Goal: Transaction & Acquisition: Subscribe to service/newsletter

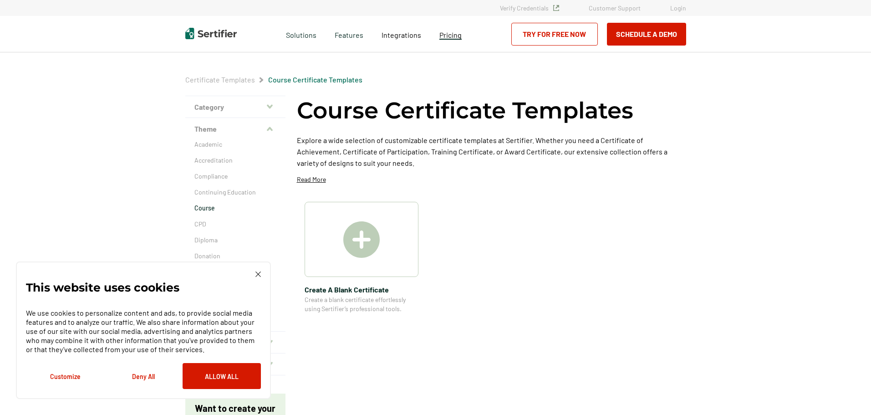
click at [449, 32] on span "Pricing" at bounding box center [450, 34] width 22 height 9
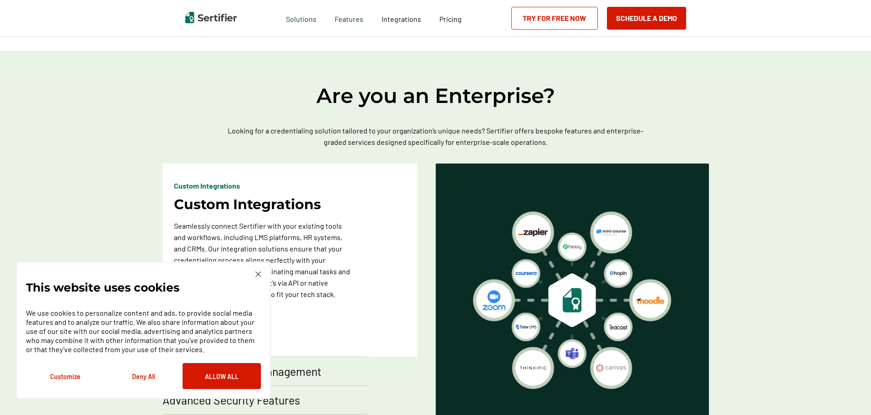
scroll to position [501, 0]
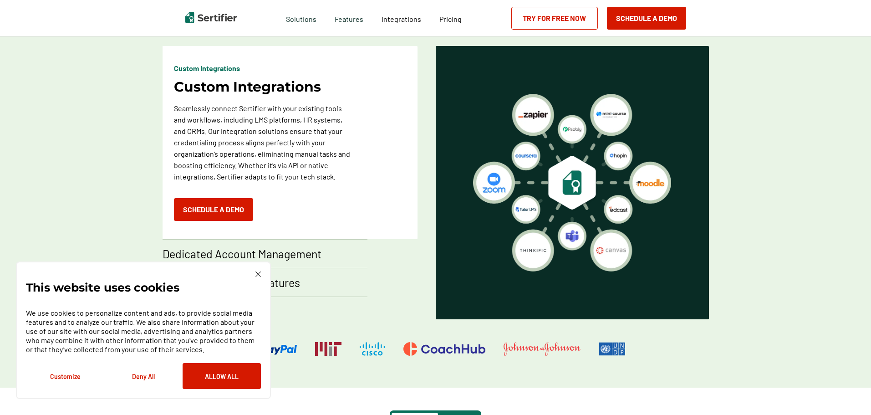
click at [262, 273] on div "This website uses cookies We use cookies to personalize content and ads, to pro…" at bounding box center [143, 329] width 255 height 137
click at [259, 275] on img at bounding box center [257, 273] width 5 height 5
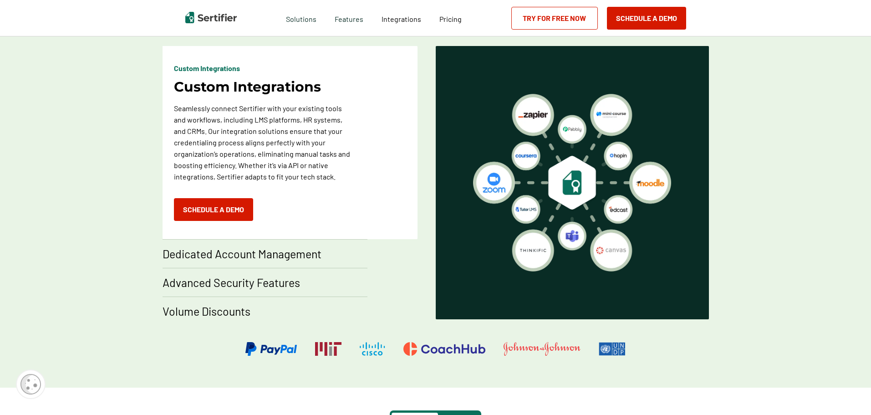
scroll to position [774, 0]
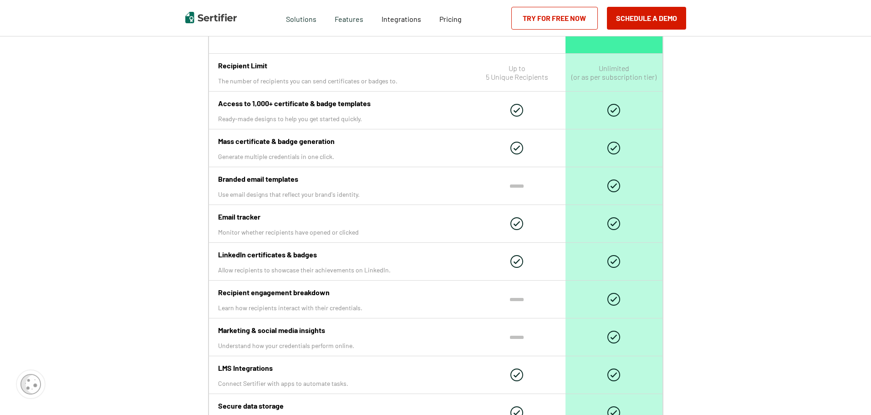
click at [133, 291] on div "Simple & transparent pricing that grows with your business Sertifier Subscripti…" at bounding box center [435, 288] width 871 height 2382
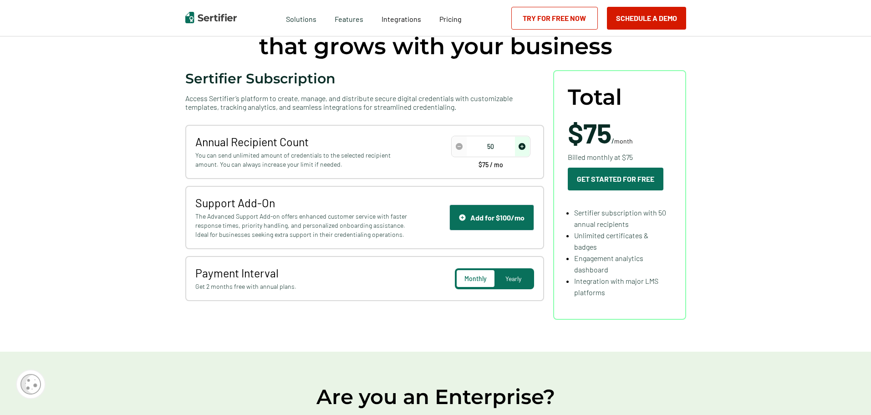
scroll to position [91, 0]
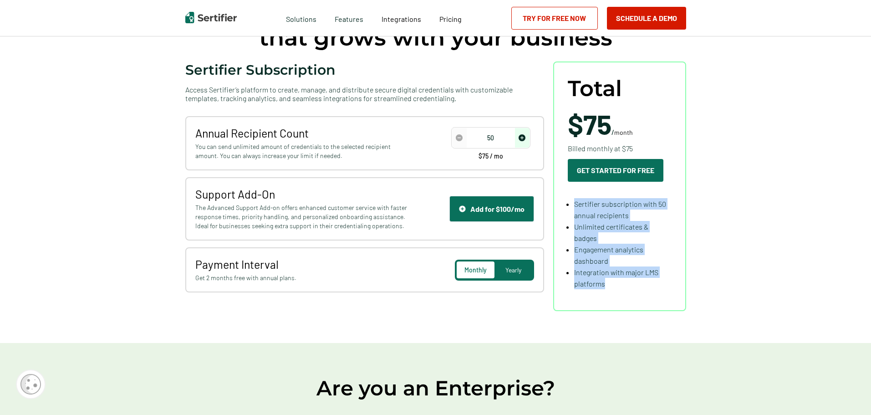
drag, startPoint x: 577, startPoint y: 203, endPoint x: 645, endPoint y: 283, distance: 104.6
click at [645, 283] on ul "Sertifier subscription with 50 annual recipients Unlimited certificates & badge…" at bounding box center [619, 243] width 104 height 91
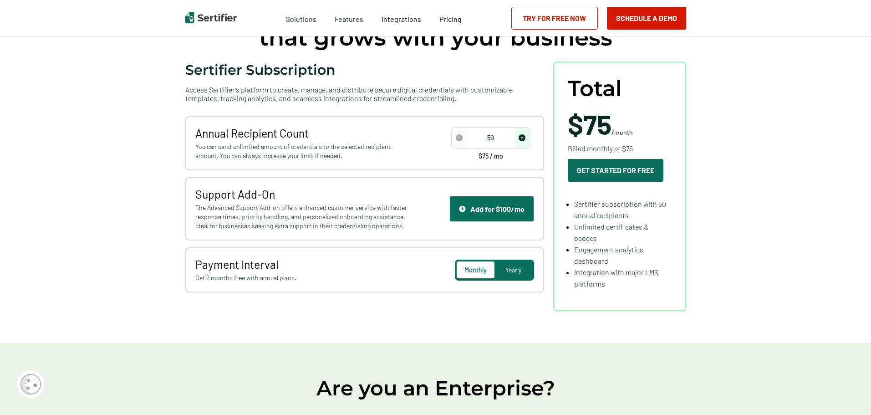
click at [194, 146] on div "Annual Recipient Count You can send unlimited amount of credentials to the sele…" at bounding box center [364, 143] width 359 height 54
drag, startPoint x: 234, startPoint y: 146, endPoint x: 356, endPoint y: 148, distance: 122.4
click at [356, 148] on span "You can send unlimited amount of credentials to the selected recipient amount. …" at bounding box center [302, 151] width 214 height 18
click at [332, 158] on span "You can send unlimited amount of credentials to the selected recipient amount. …" at bounding box center [302, 151] width 214 height 18
click at [461, 137] on img "decrease number" at bounding box center [459, 137] width 7 height 7
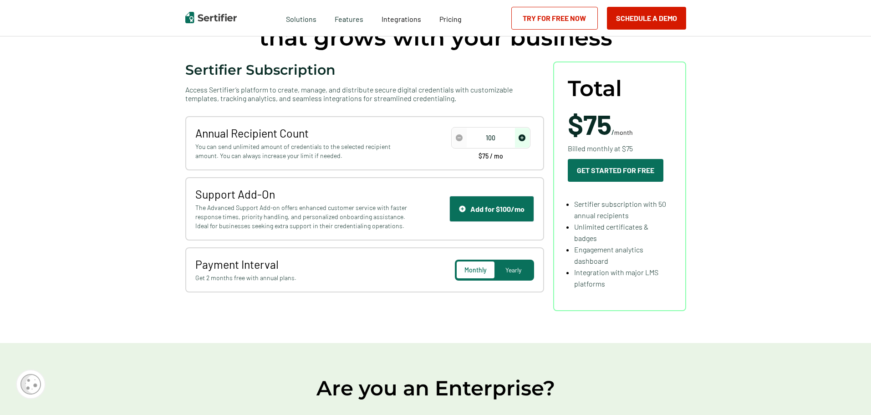
click at [523, 145] on span "increase number" at bounding box center [522, 138] width 15 height 20
click at [460, 133] on span "decrease number" at bounding box center [459, 138] width 15 height 20
click at [525, 145] on span "increase number" at bounding box center [522, 138] width 15 height 20
click at [527, 139] on span "increase number" at bounding box center [522, 138] width 15 height 20
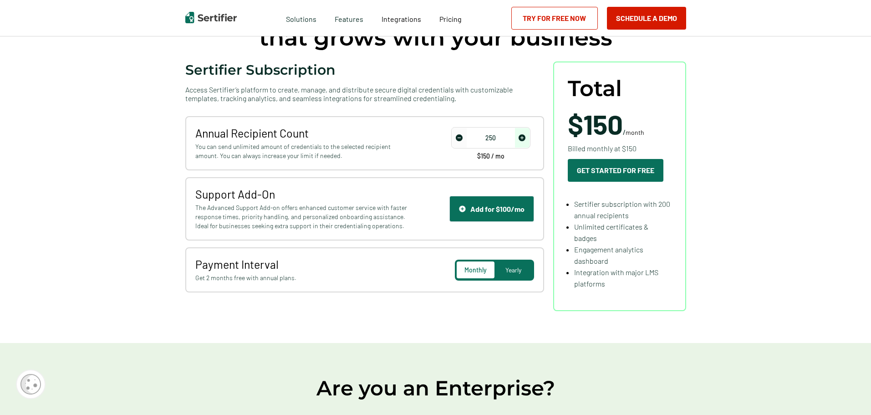
click at [527, 139] on span "increase number" at bounding box center [522, 138] width 15 height 20
drag, startPoint x: 292, startPoint y: 161, endPoint x: 381, endPoint y: 168, distance: 89.9
click at [330, 167] on div "Annual Recipient Count You can send unlimited amount of credentials to the sele…" at bounding box center [364, 143] width 359 height 54
click at [316, 153] on span "You can send unlimited amount of credentials to the selected recipient amount. …" at bounding box center [302, 151] width 214 height 18
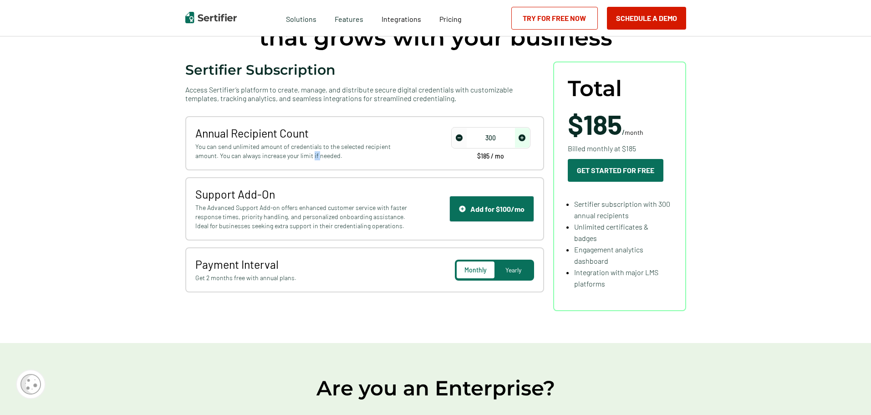
click at [316, 153] on span "You can send unlimited amount of credentials to the selected recipient amount. …" at bounding box center [302, 151] width 214 height 18
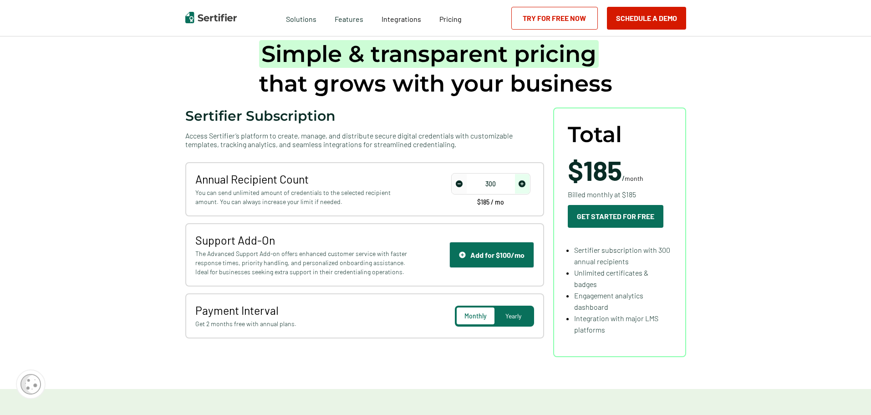
scroll to position [0, 0]
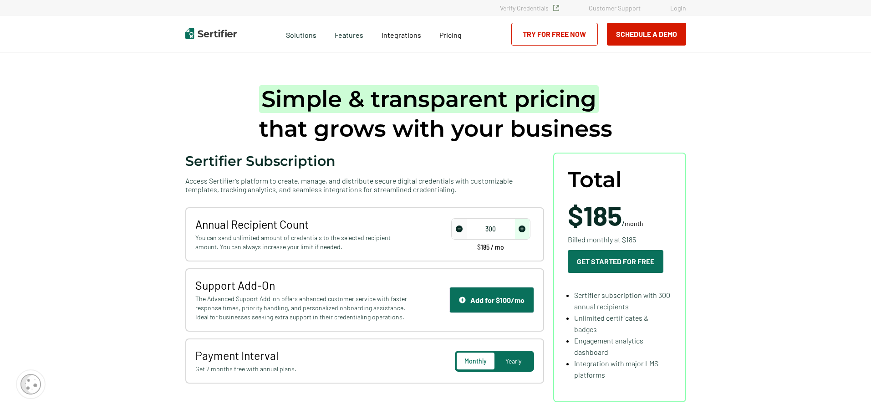
click at [534, 5] on link "Verify Credentials" at bounding box center [529, 8] width 59 height 8
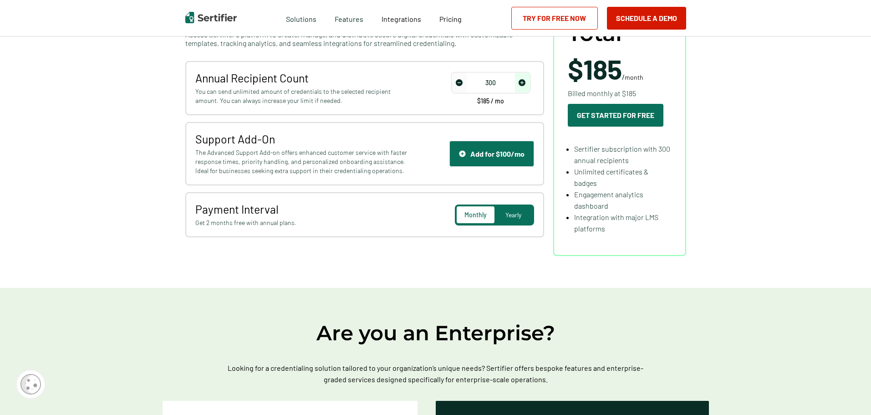
scroll to position [91, 0]
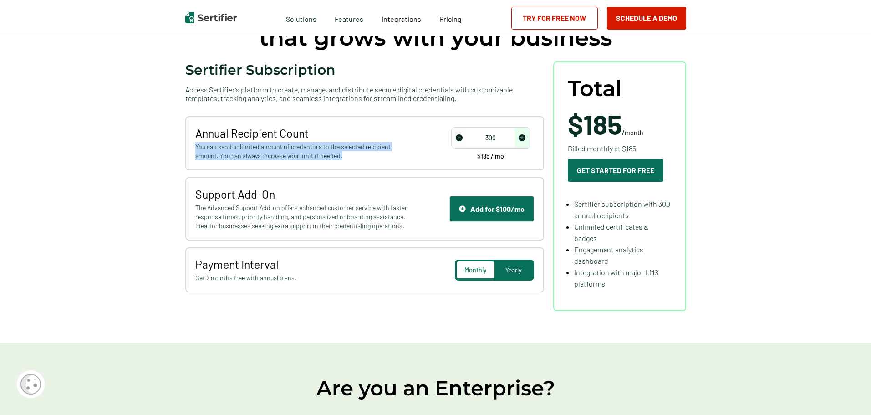
drag, startPoint x: 194, startPoint y: 149, endPoint x: 363, endPoint y: 158, distance: 168.6
click at [363, 158] on div "Annual Recipient Count You can send unlimited amount of credentials to the sele…" at bounding box center [364, 143] width 359 height 54
click at [302, 157] on span "You can send unlimited amount of credentials to the selected recipient amount. …" at bounding box center [302, 151] width 214 height 18
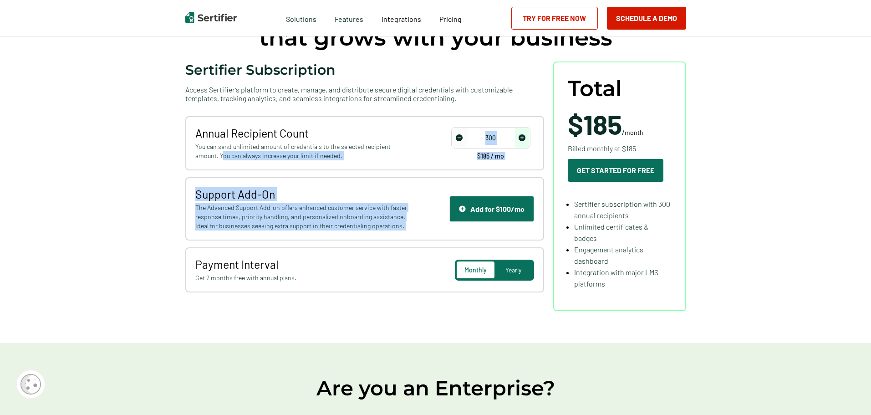
drag, startPoint x: 223, startPoint y: 156, endPoint x: 449, endPoint y: 186, distance: 227.7
click at [449, 186] on div "Annual Recipient Count You can send unlimited amount of credentials to the sele…" at bounding box center [364, 204] width 359 height 176
click at [339, 162] on div "Annual Recipient Count You can send unlimited amount of credentials to the sele…" at bounding box center [364, 143] width 359 height 54
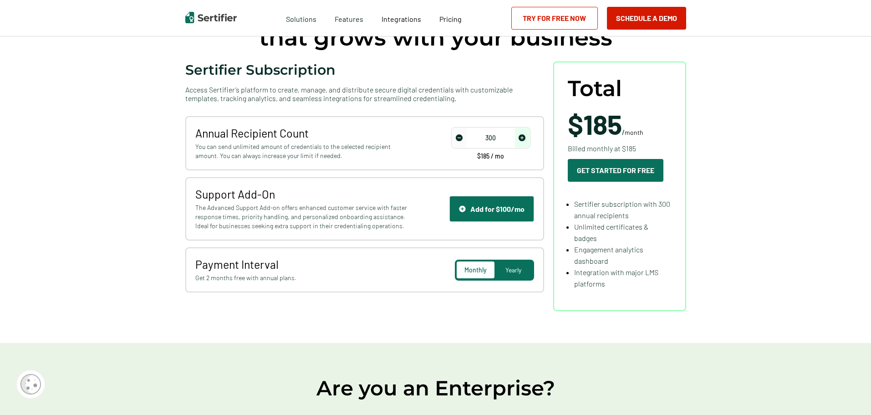
click at [444, 140] on div "Annual Recipient Count You can send unlimited amount of credentials to the sele…" at bounding box center [364, 143] width 359 height 54
click at [461, 139] on img "decrease number" at bounding box center [459, 137] width 7 height 7
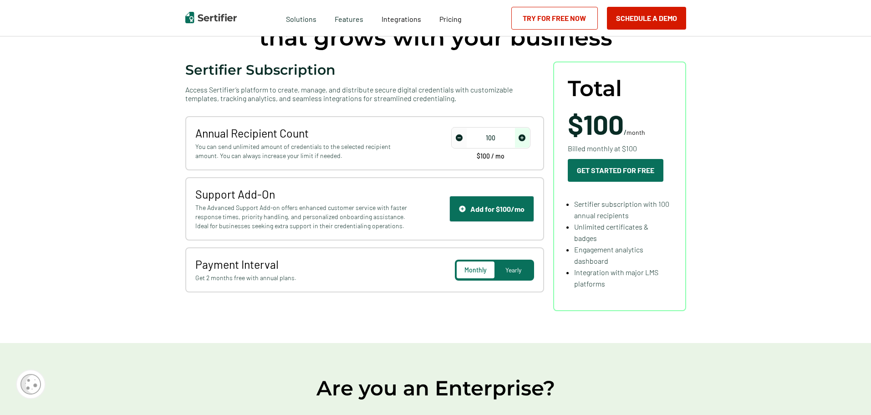
type input "50"
click at [461, 139] on img "decrease number" at bounding box center [459, 137] width 7 height 7
drag, startPoint x: 472, startPoint y: 128, endPoint x: 451, endPoint y: 129, distance: 21.4
click at [468, 128] on div "50" at bounding box center [490, 137] width 78 height 20
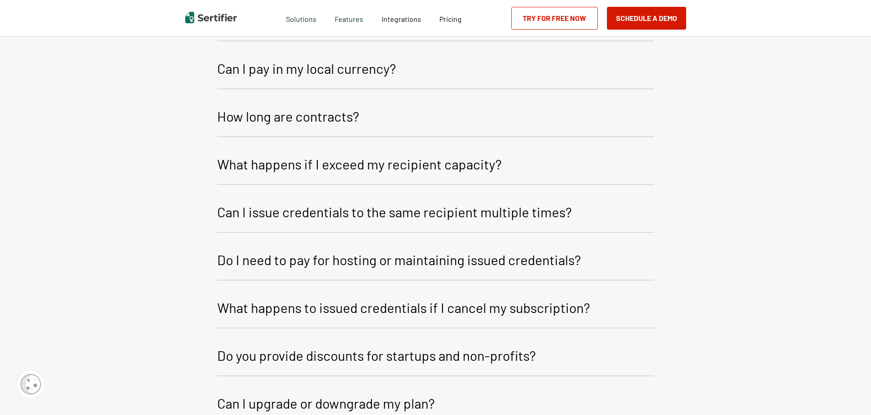
scroll to position [1502, 0]
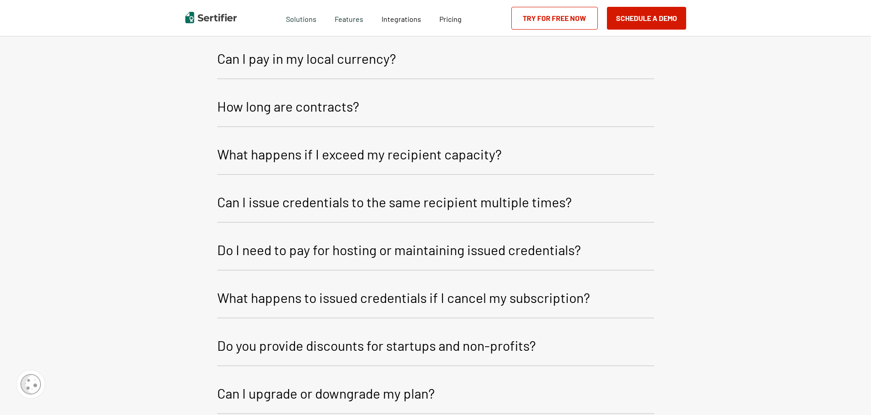
click at [347, 154] on p "What happens if I exceed my recipient capacity?" at bounding box center [359, 154] width 284 height 22
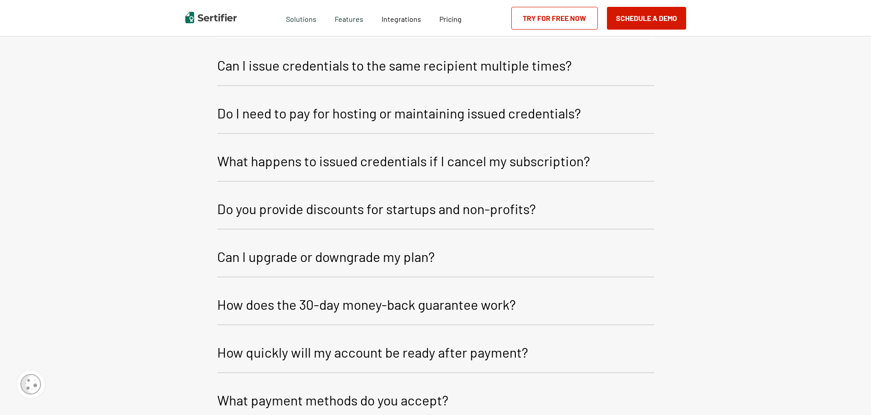
scroll to position [1638, 0]
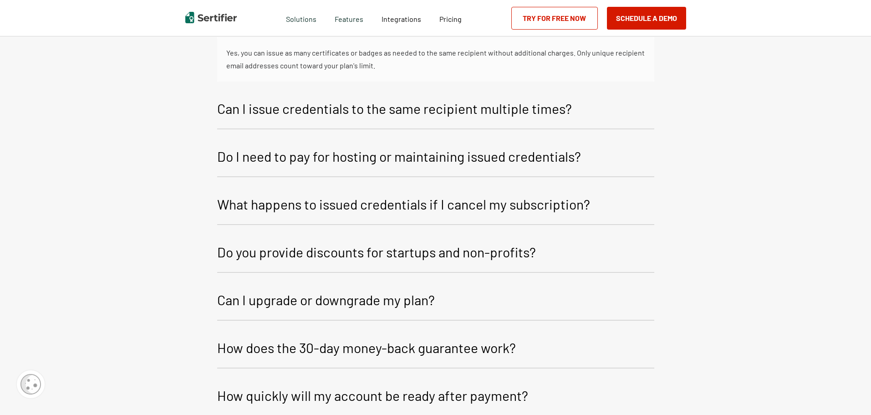
click at [276, 154] on p "Do I need to pay for hosting or maintaining issued credentials?" at bounding box center [399, 156] width 364 height 22
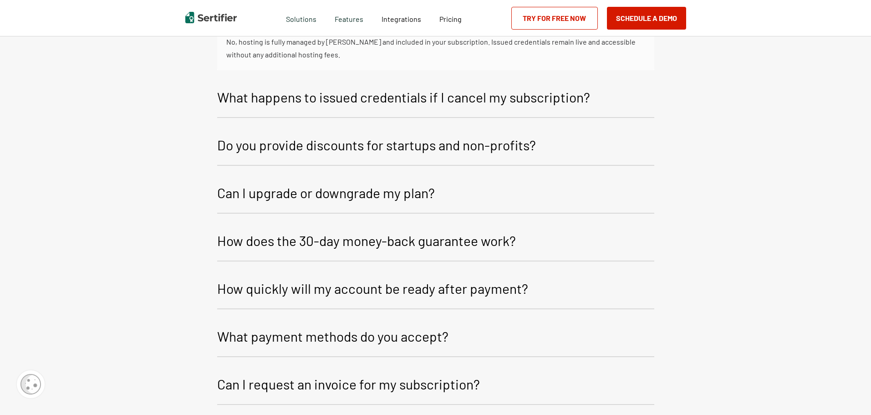
scroll to position [1820, 0]
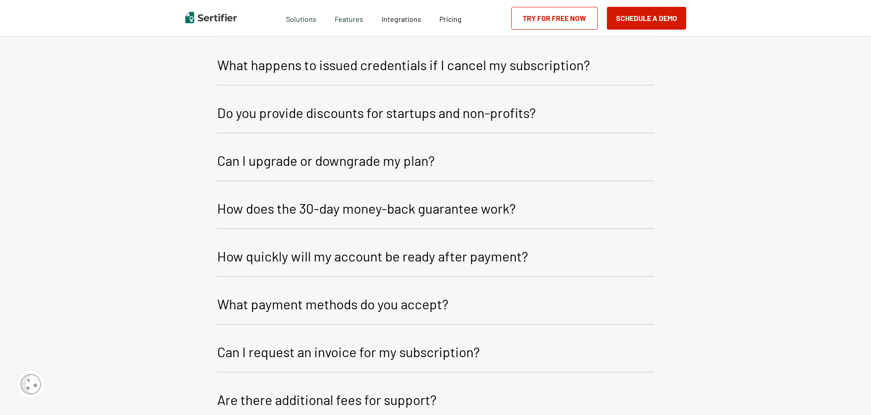
click at [270, 162] on p "Can I upgrade or downgrade my plan?" at bounding box center [326, 160] width 218 height 22
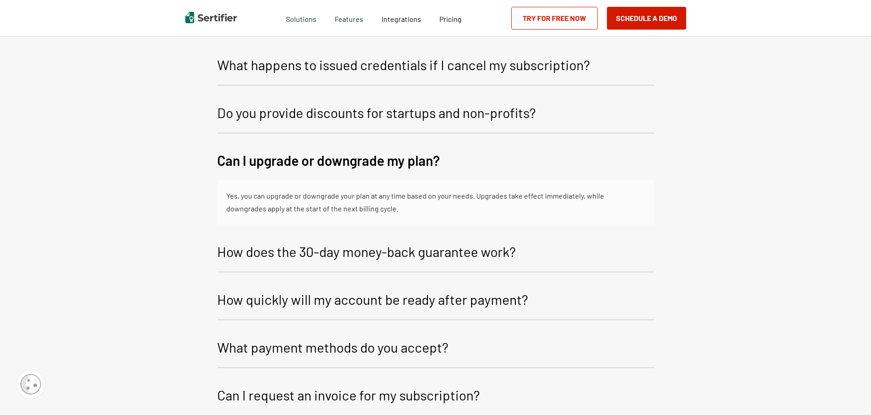
click at [263, 162] on p "Can I upgrade or downgrade my plan?" at bounding box center [328, 160] width 223 height 22
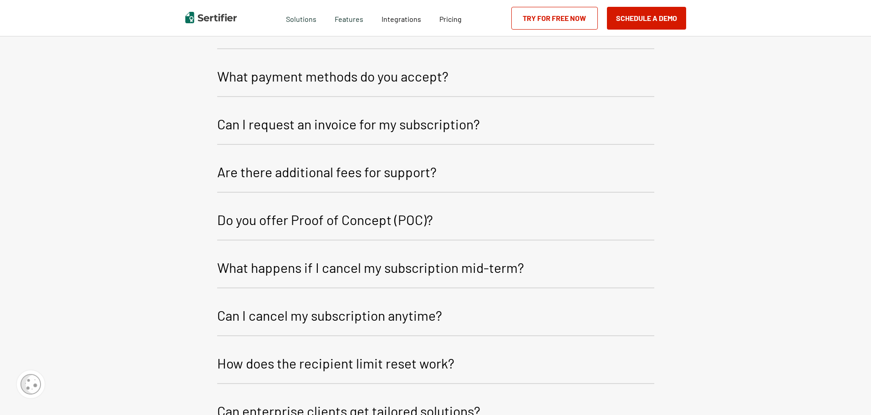
scroll to position [1866, 0]
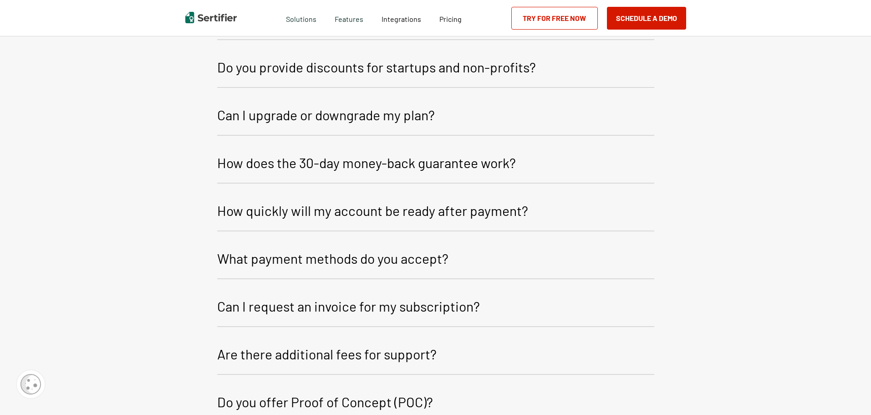
click at [271, 184] on div "How are Sertifier's plans billed? Sertifier offers monthly and yearly billing o…" at bounding box center [435, 126] width 437 height 994
click at [236, 164] on p "How does the 30-day money-back guarantee work?" at bounding box center [366, 163] width 299 height 22
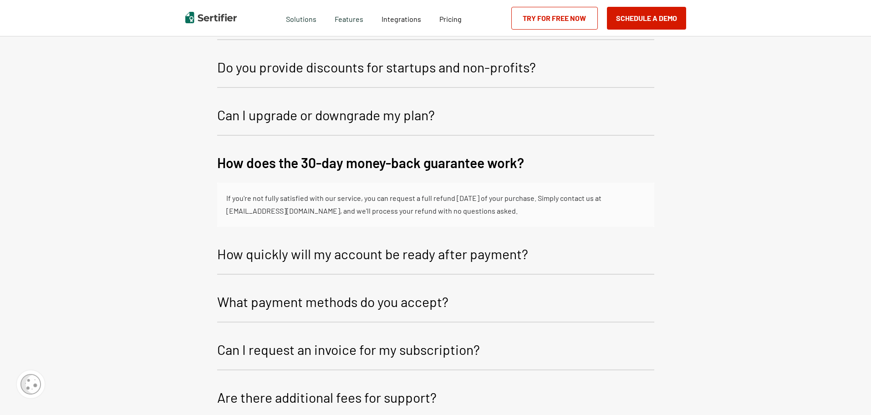
click at [234, 163] on p "How does the 30-day money-back guarantee work?" at bounding box center [370, 163] width 307 height 22
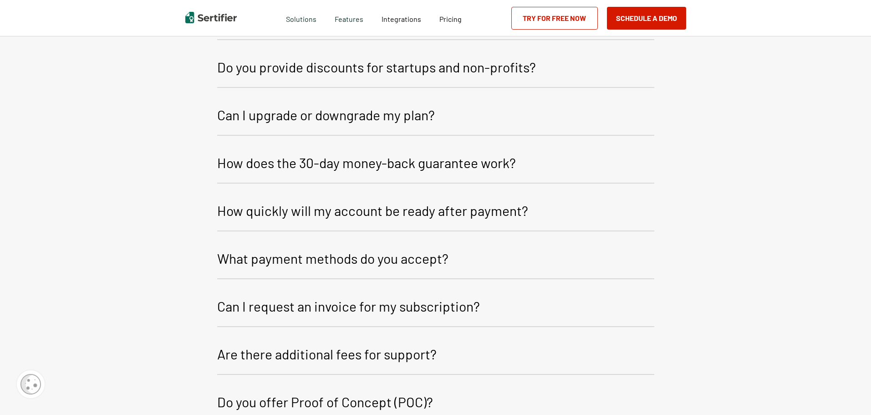
scroll to position [2048, 0]
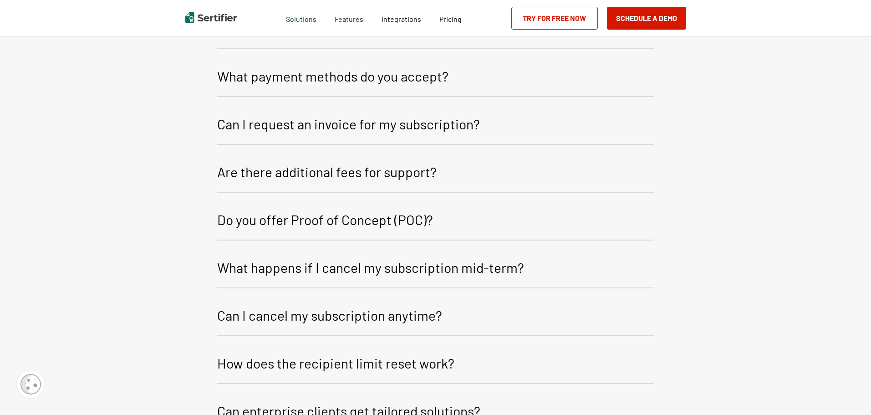
click at [235, 172] on p "Are there additional fees for support?" at bounding box center [326, 172] width 219 height 22
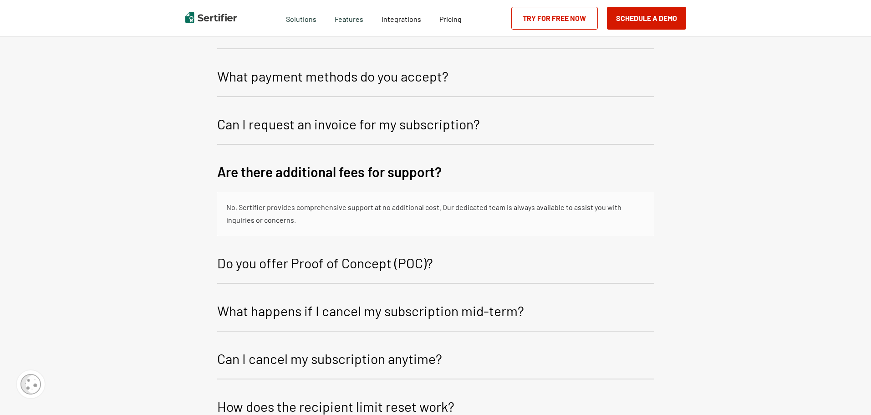
click at [235, 172] on p "Are there additional fees for support?" at bounding box center [329, 172] width 224 height 22
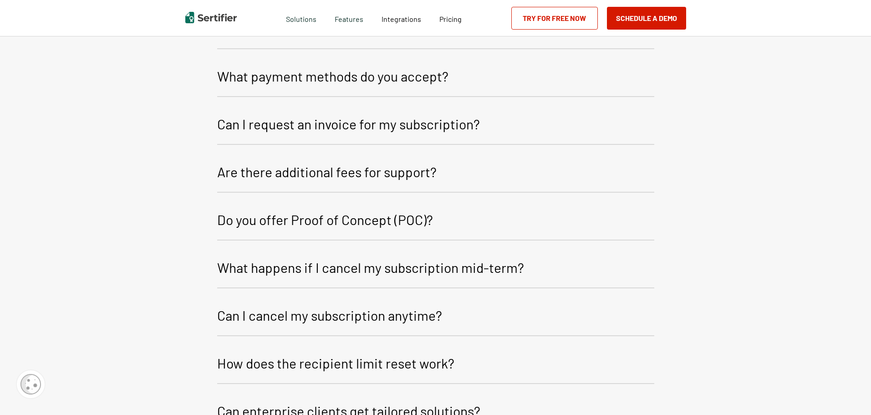
click at [236, 172] on p "Are there additional fees for support?" at bounding box center [326, 172] width 219 height 22
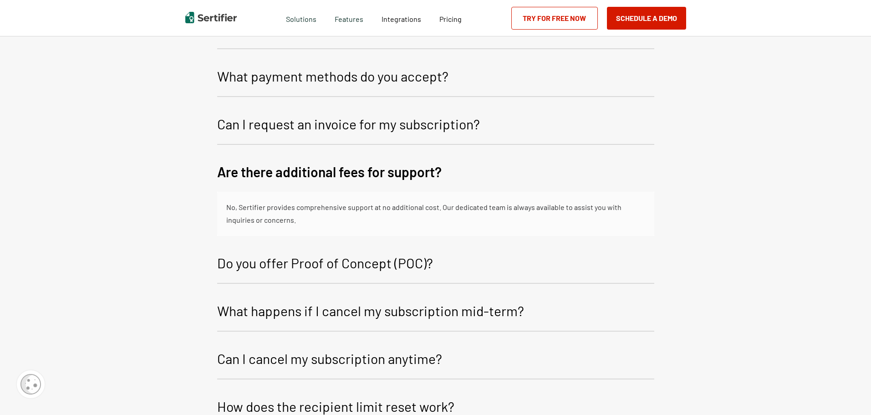
click at [276, 175] on p "Are there additional fees for support?" at bounding box center [329, 172] width 224 height 22
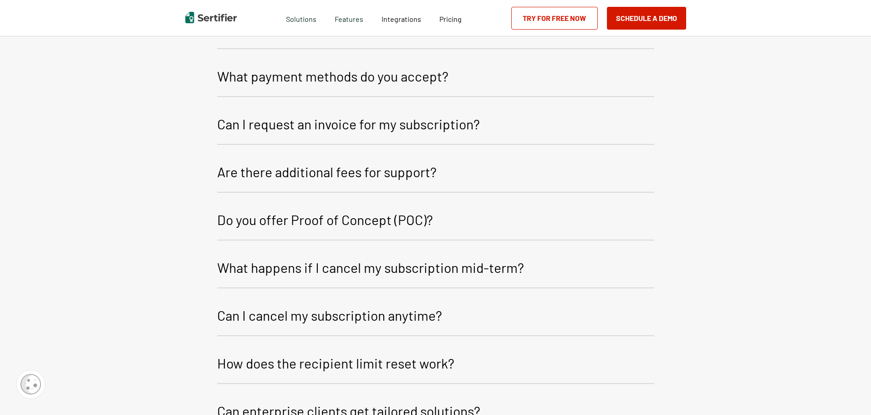
click at [253, 216] on p "Do you offer Proof of Concept (POC)?" at bounding box center [325, 219] width 216 height 22
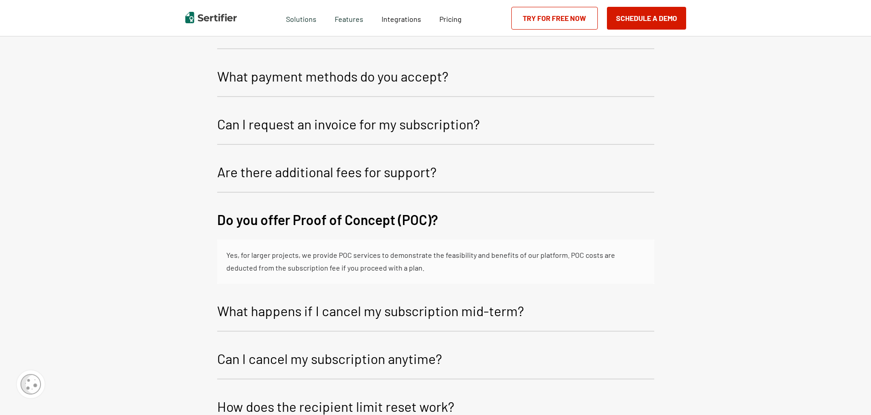
click at [243, 229] on p "Do you offer Proof of Concept (POC)?" at bounding box center [327, 219] width 221 height 22
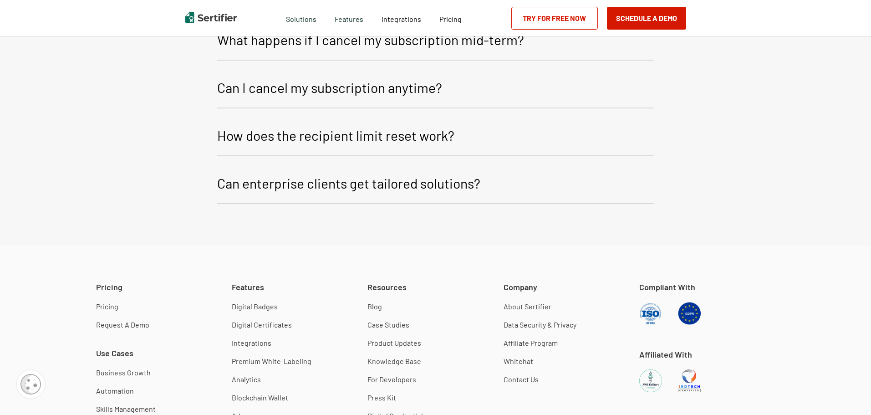
scroll to position [2093, 0]
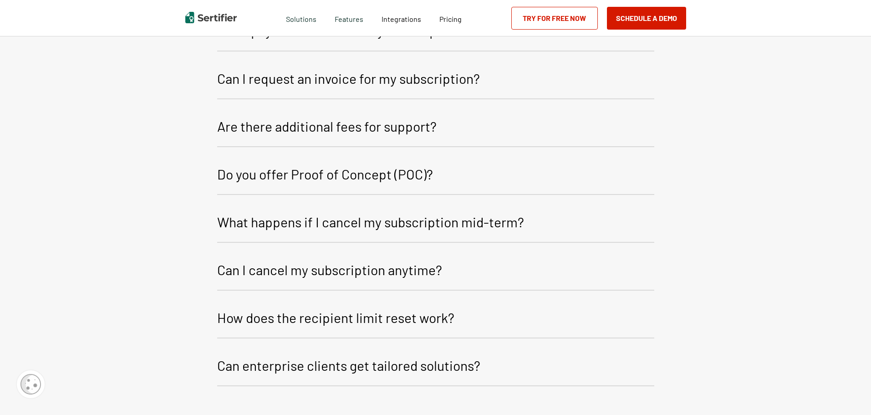
click at [283, 269] on p "Can I cancel my subscription anytime?" at bounding box center [329, 269] width 225 height 22
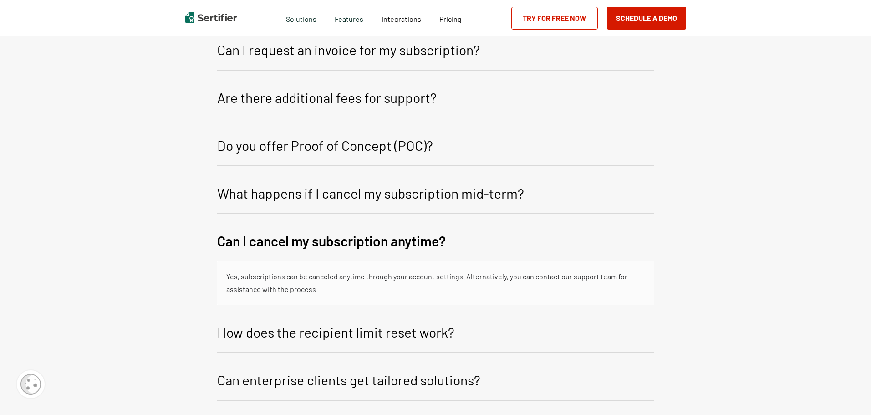
scroll to position [2275, 0]
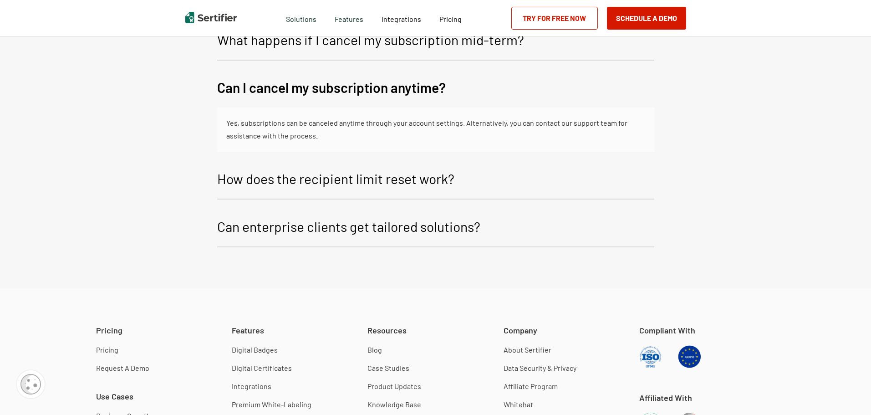
click at [278, 189] on p "How does the recipient limit reset work?" at bounding box center [335, 178] width 237 height 22
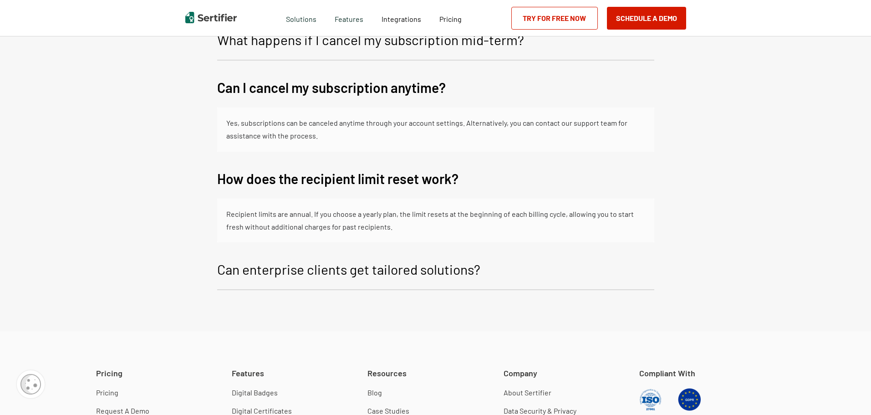
click at [237, 262] on p "Can enterprise clients get tailored solutions?" at bounding box center [348, 269] width 263 height 22
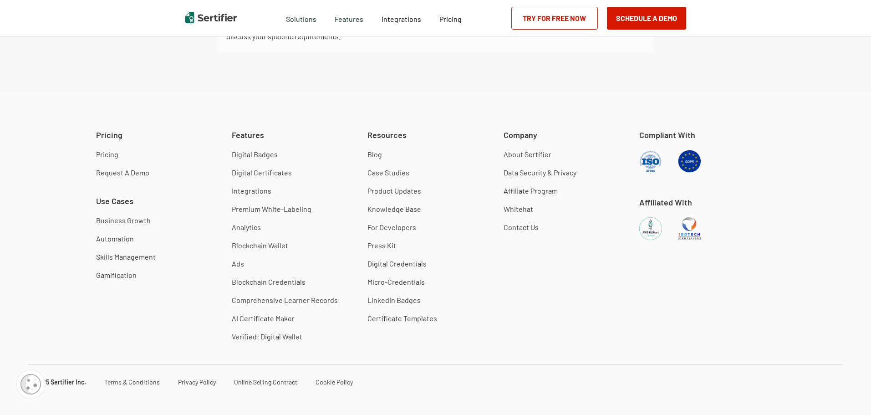
scroll to position [2564, 0]
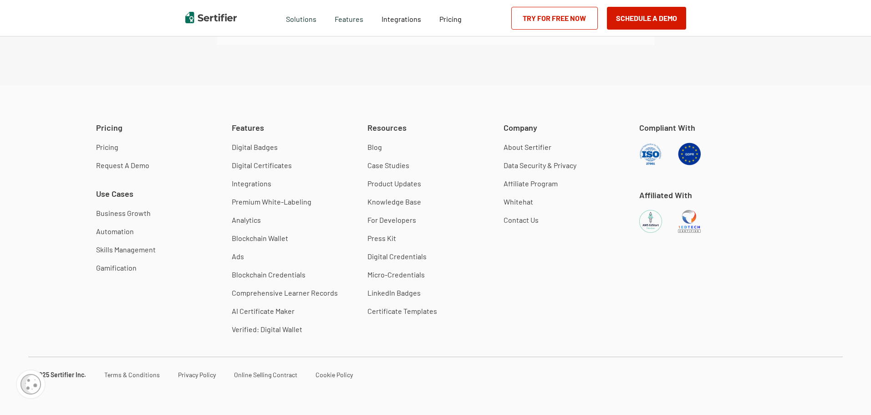
click at [246, 314] on link "AI Certificate Maker" at bounding box center [263, 310] width 63 height 9
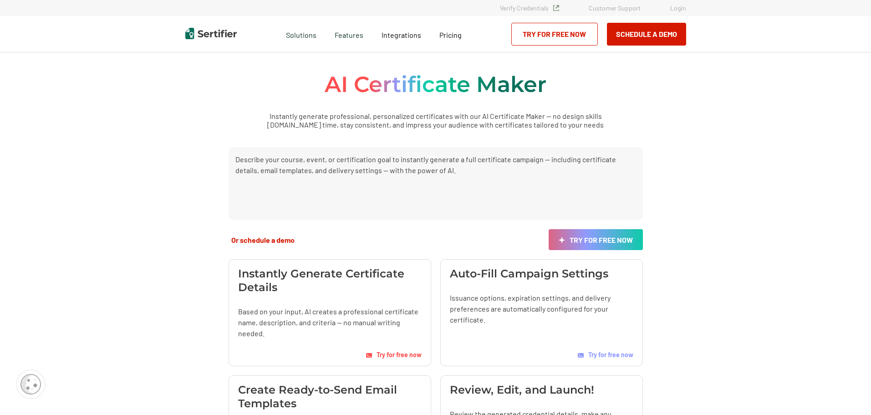
click at [537, 9] on link "Verify Credentials" at bounding box center [529, 8] width 59 height 8
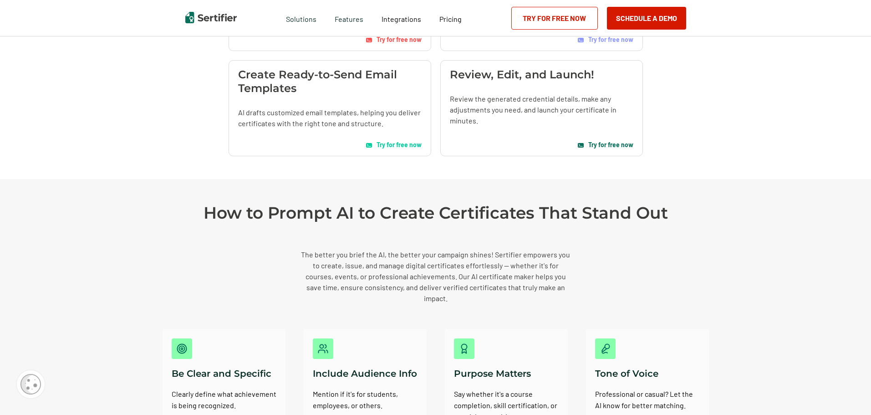
scroll to position [319, 0]
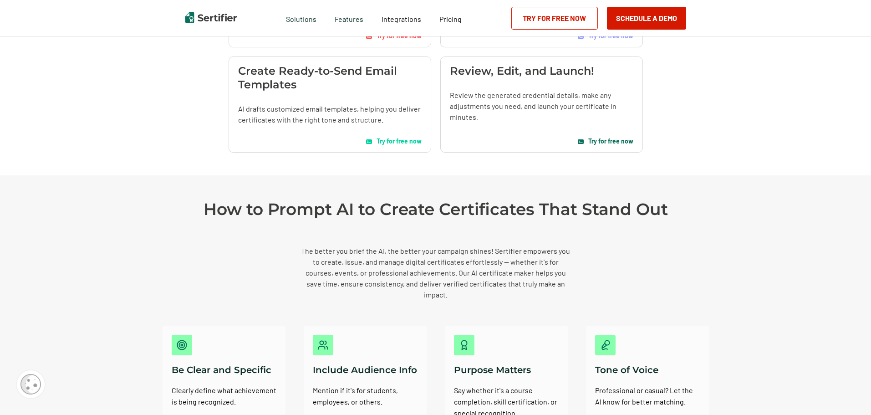
click at [397, 139] on span "Try for free now" at bounding box center [398, 141] width 45 height 8
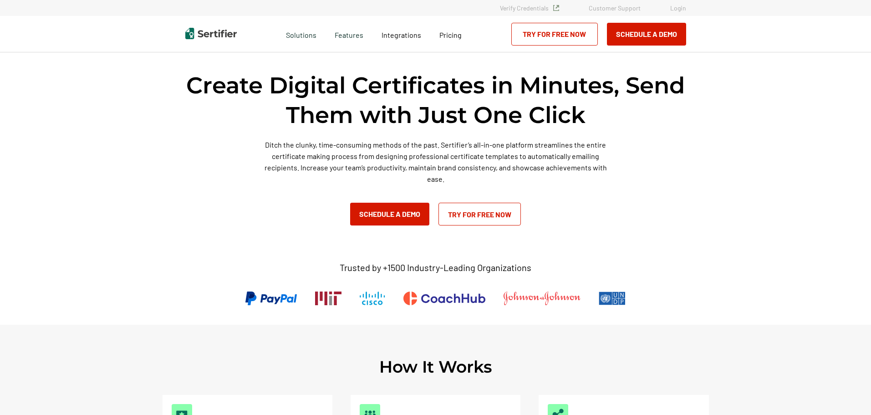
scroll to position [43, 0]
